Goal: Information Seeking & Learning: Learn about a topic

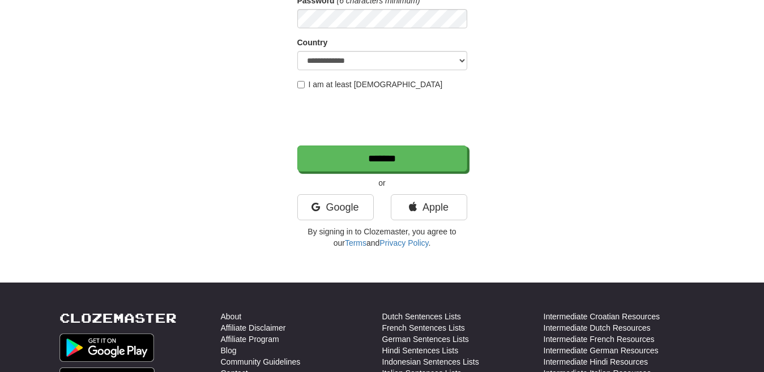
scroll to position [182, 0]
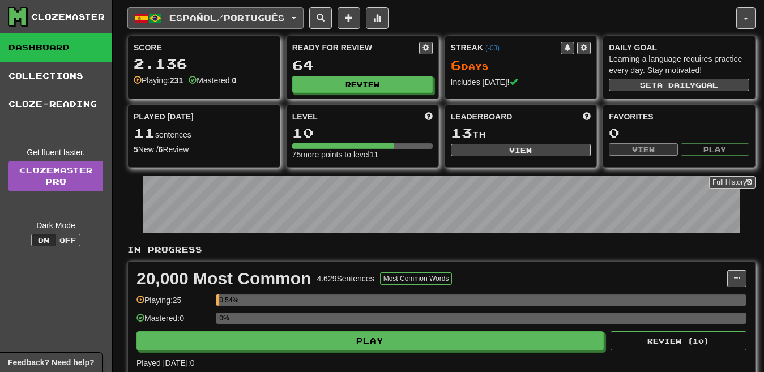
click at [264, 20] on span "Español / Português" at bounding box center [227, 18] width 116 height 10
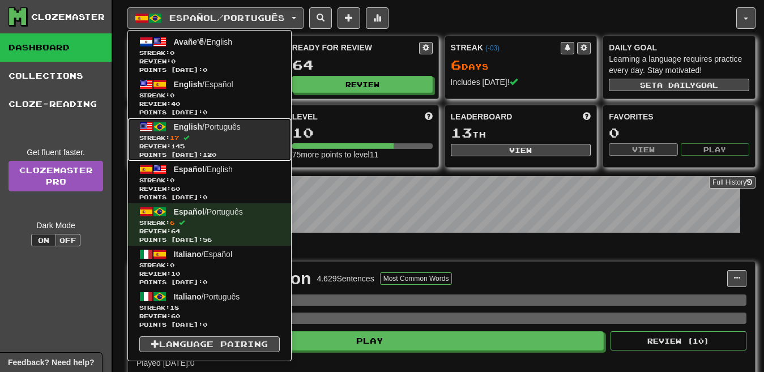
click at [239, 131] on link "English / Português Streak: 17 Review: 145 Points today: 120" at bounding box center [209, 139] width 163 height 42
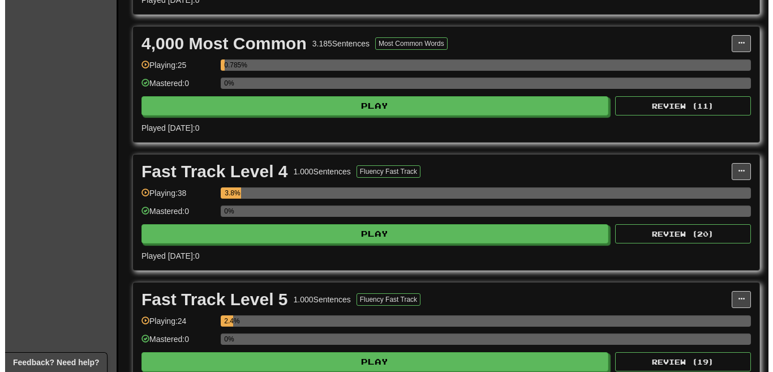
scroll to position [783, 0]
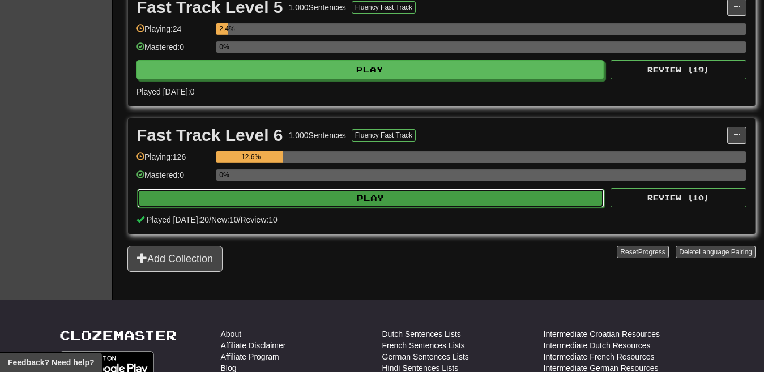
click at [413, 196] on button "Play" at bounding box center [370, 198] width 467 height 19
select select "**"
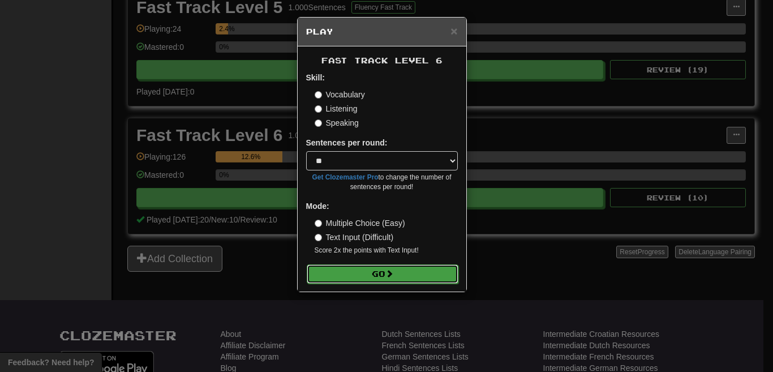
click at [394, 272] on span at bounding box center [390, 274] width 8 height 8
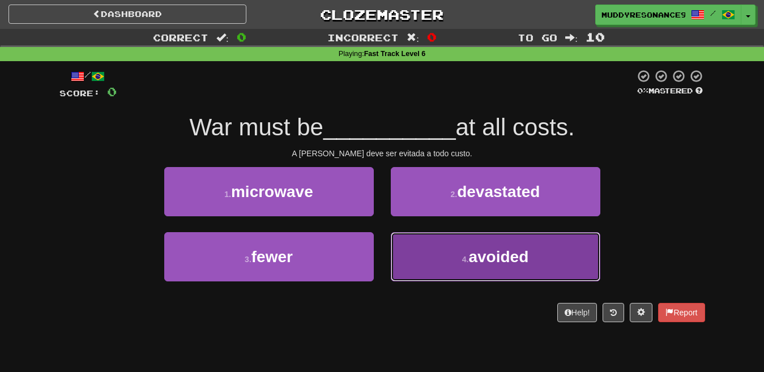
click at [503, 266] on button "4 . avoided" at bounding box center [495, 256] width 209 height 49
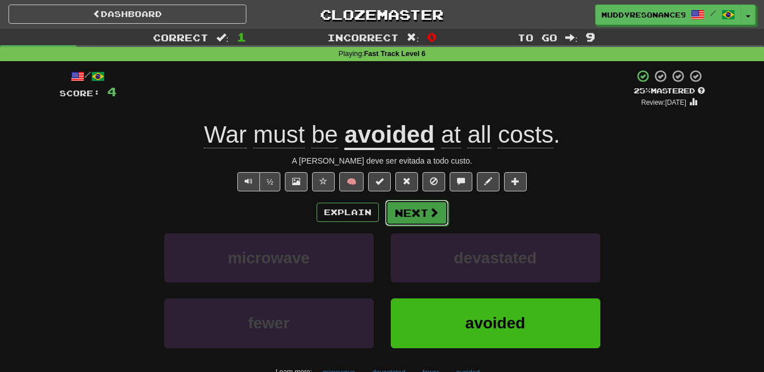
click at [419, 207] on button "Next" at bounding box center [416, 213] width 63 height 26
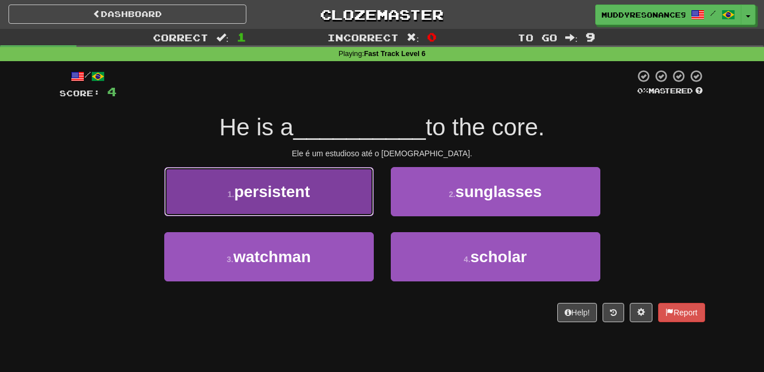
click at [314, 182] on button "1 . persistent" at bounding box center [268, 191] width 209 height 49
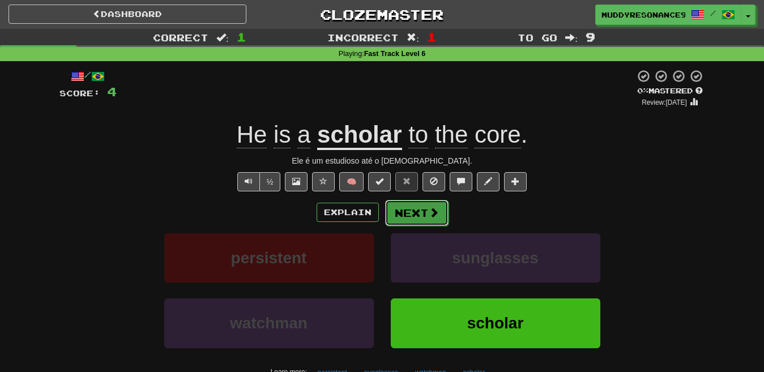
click at [431, 209] on span at bounding box center [434, 212] width 10 height 10
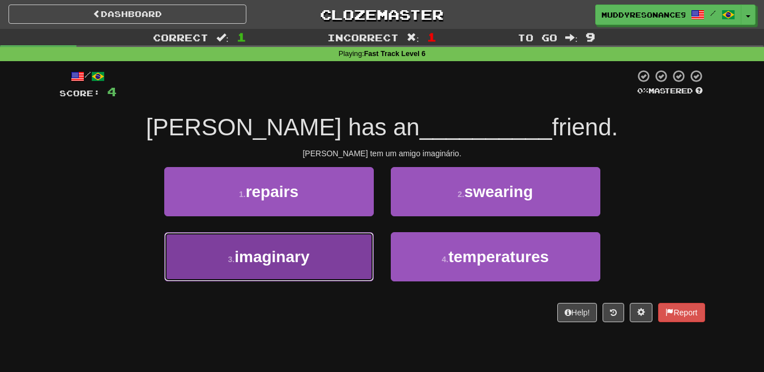
click at [320, 250] on button "3 . imaginary" at bounding box center [268, 256] width 209 height 49
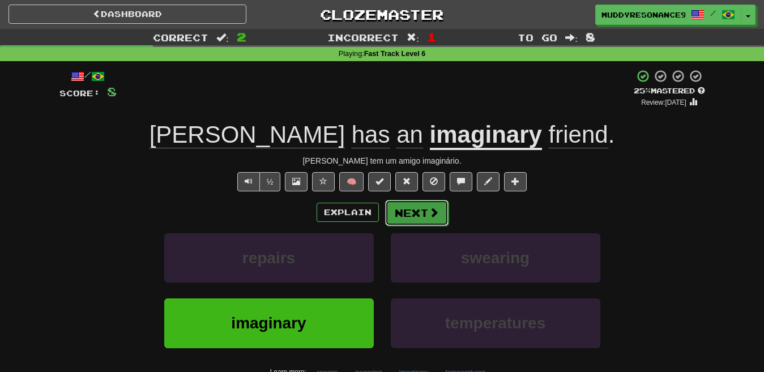
click at [416, 207] on button "Next" at bounding box center [416, 213] width 63 height 26
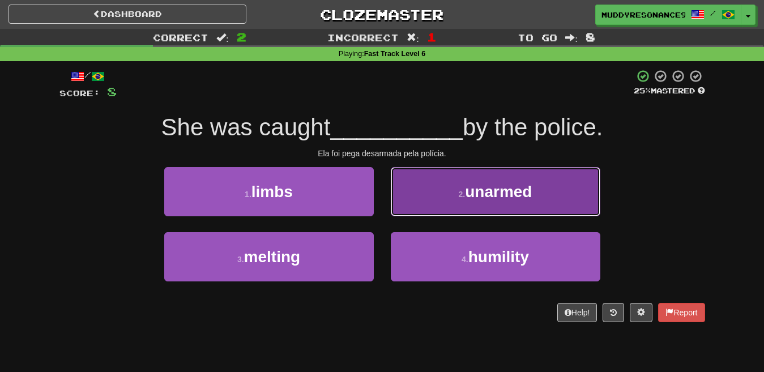
click at [456, 193] on button "2 . unarmed" at bounding box center [495, 191] width 209 height 49
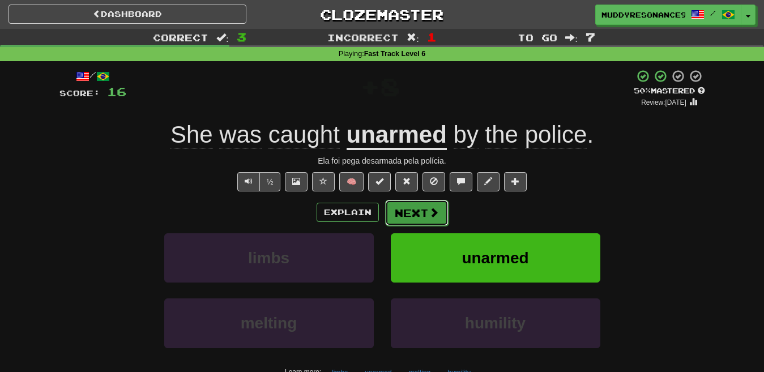
click at [424, 213] on button "Next" at bounding box center [416, 213] width 63 height 26
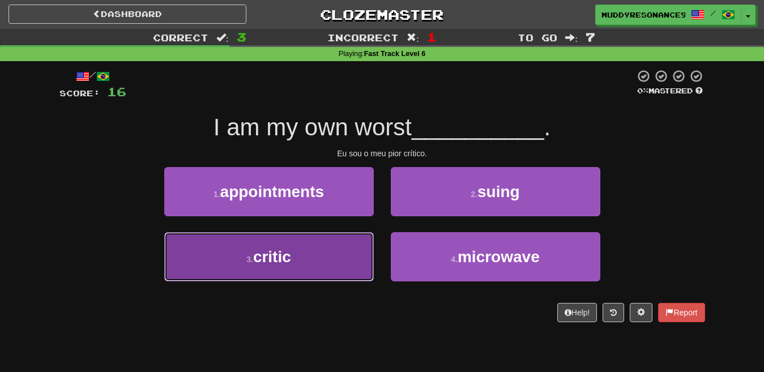
click at [296, 254] on button "3 . critic" at bounding box center [268, 256] width 209 height 49
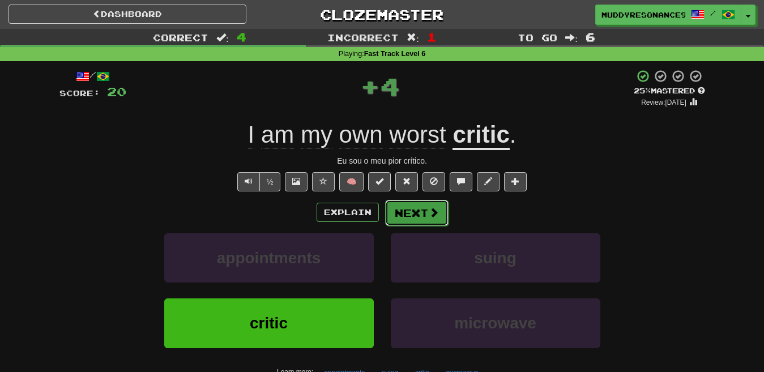
click at [415, 212] on button "Next" at bounding box center [416, 213] width 63 height 26
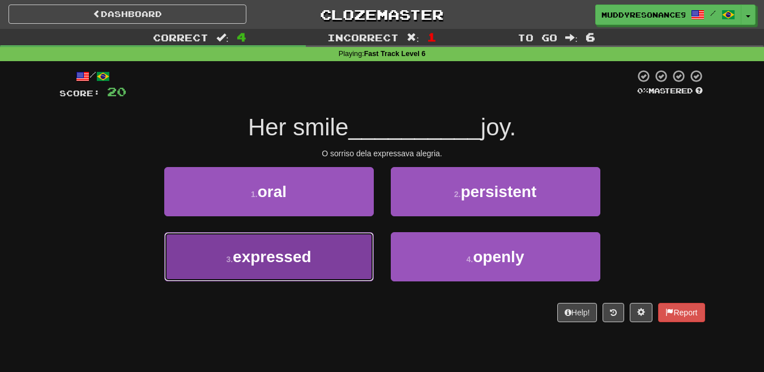
click at [322, 249] on button "3 . expressed" at bounding box center [268, 256] width 209 height 49
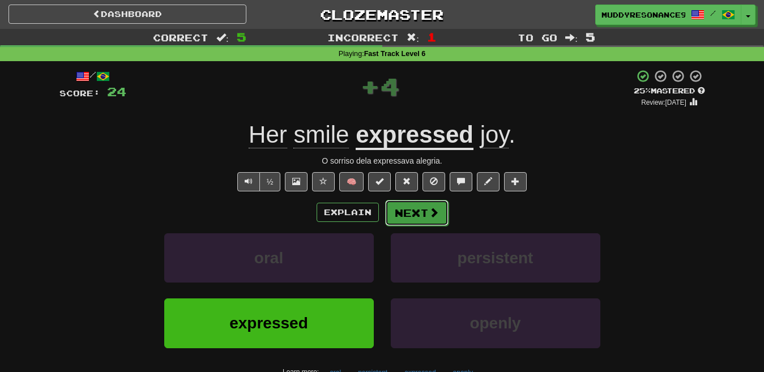
click at [417, 212] on button "Next" at bounding box center [416, 213] width 63 height 26
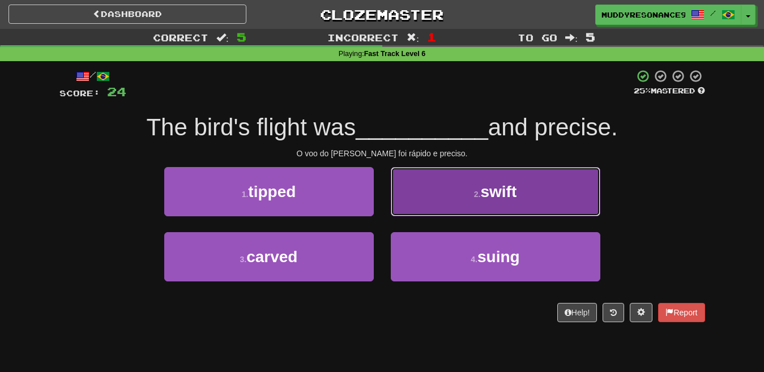
click at [456, 192] on button "2 . swift" at bounding box center [495, 191] width 209 height 49
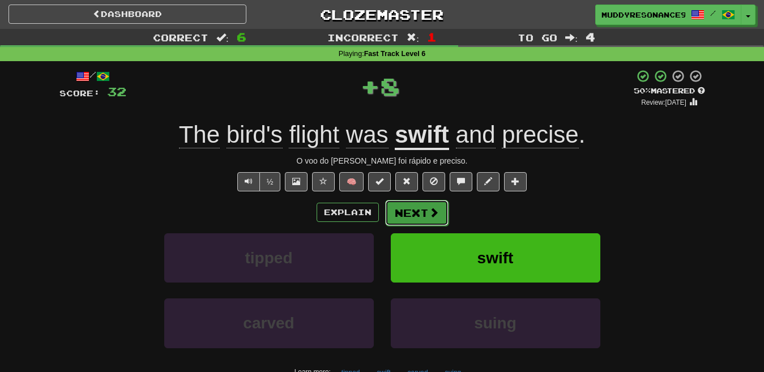
click at [425, 211] on button "Next" at bounding box center [416, 213] width 63 height 26
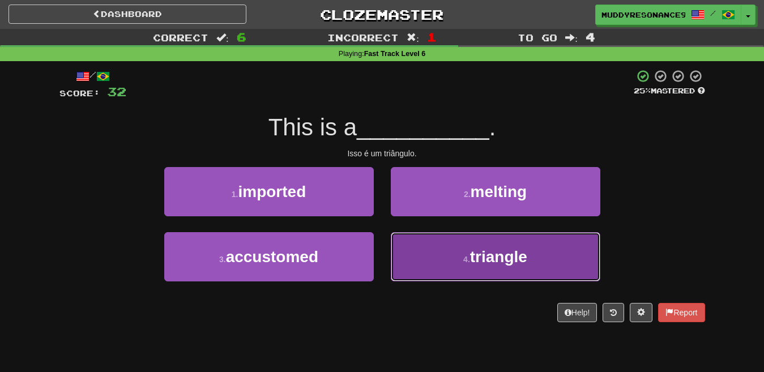
click at [464, 245] on button "4 . triangle" at bounding box center [495, 256] width 209 height 49
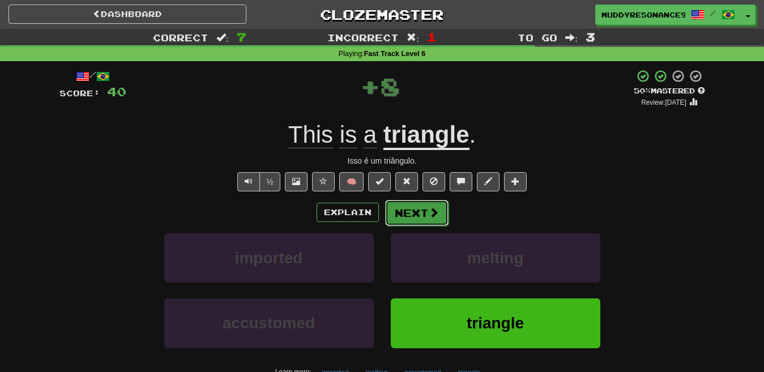
click at [422, 209] on button "Next" at bounding box center [416, 213] width 63 height 26
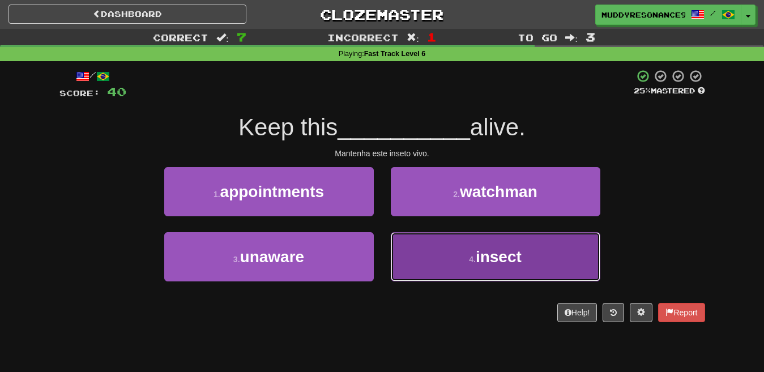
click at [484, 272] on button "4 . insect" at bounding box center [495, 256] width 209 height 49
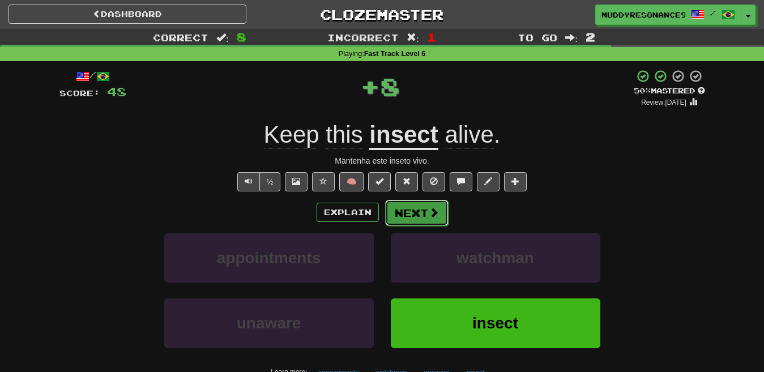
click at [429, 213] on span at bounding box center [434, 212] width 10 height 10
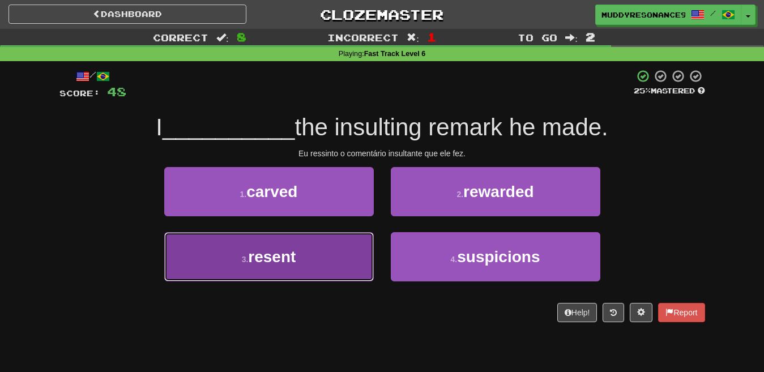
click at [331, 261] on button "3 . resent" at bounding box center [268, 256] width 209 height 49
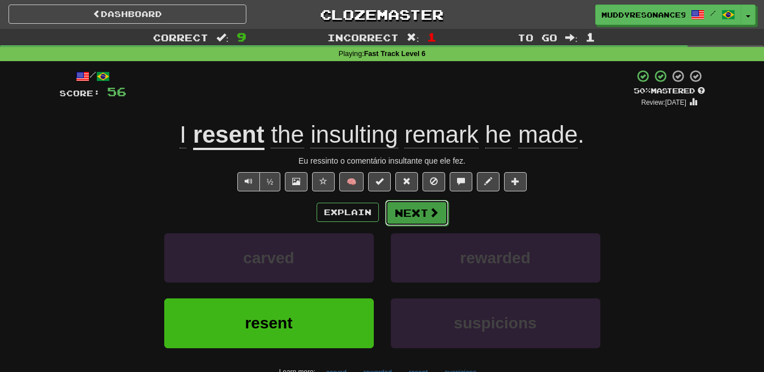
click at [414, 209] on button "Next" at bounding box center [416, 213] width 63 height 26
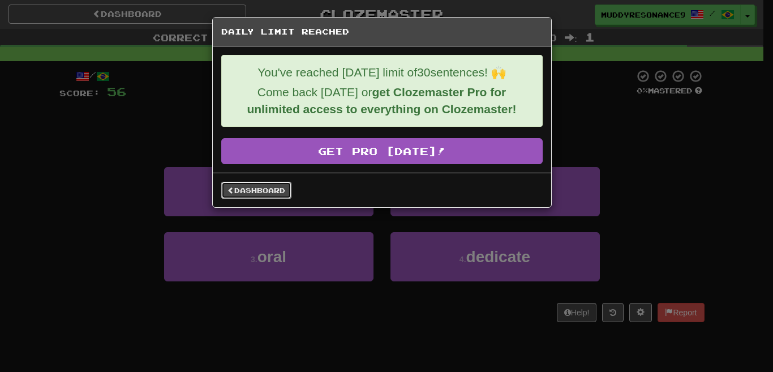
click at [243, 194] on link "Dashboard" at bounding box center [256, 190] width 70 height 17
